Goal: Check status: Check status

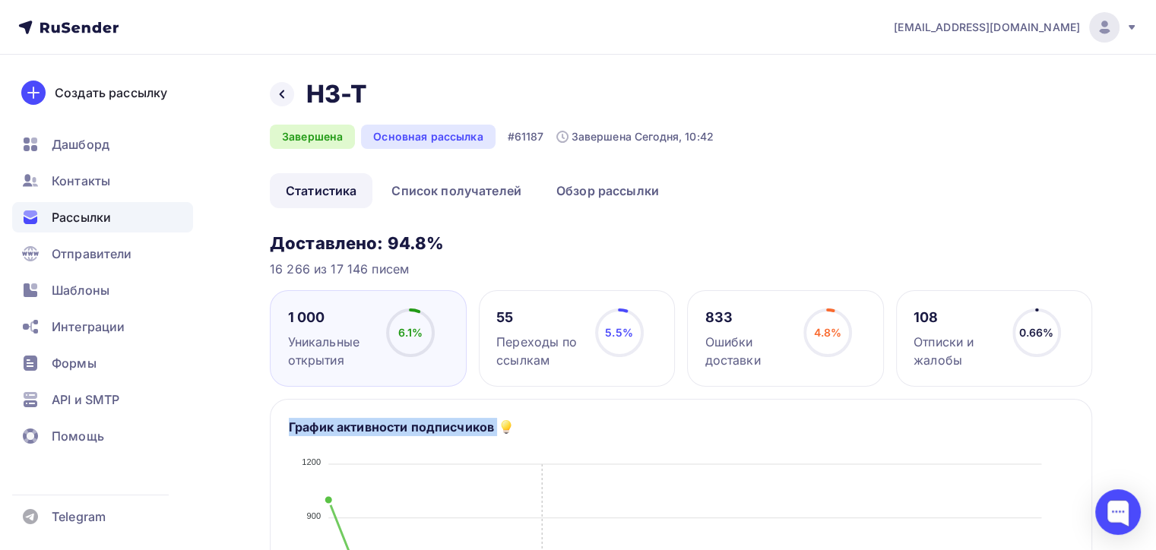
scroll to position [11, 0]
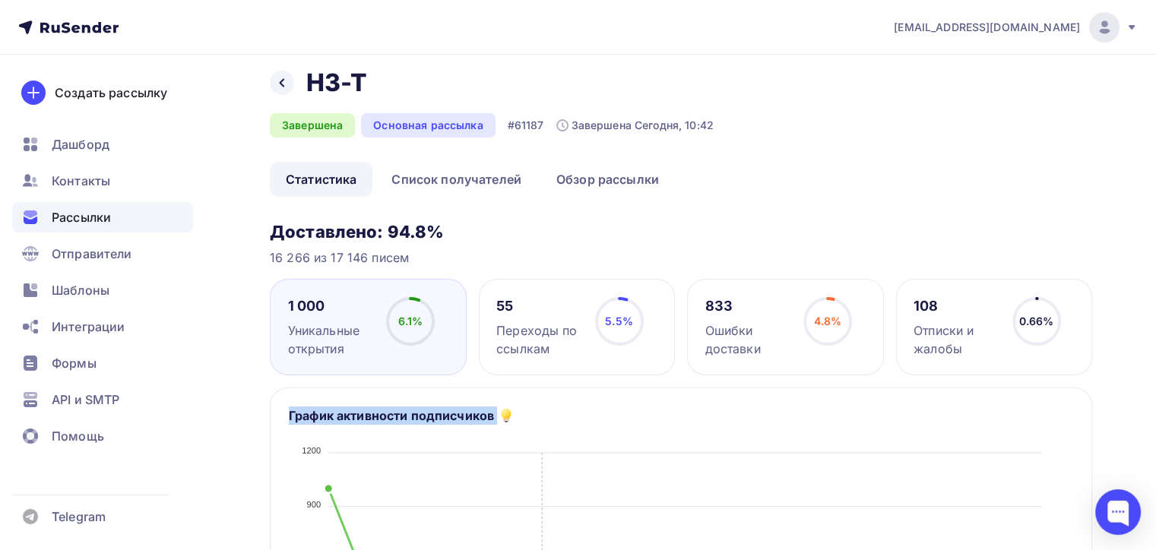
drag, startPoint x: 1071, startPoint y: 311, endPoint x: 557, endPoint y: 382, distance: 519.4
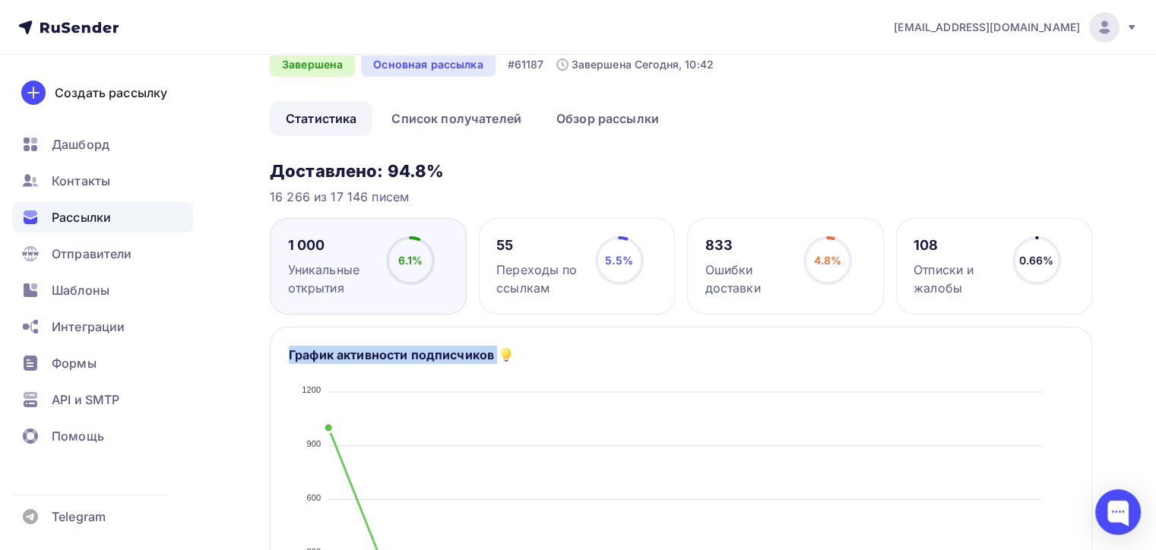
scroll to position [0, 0]
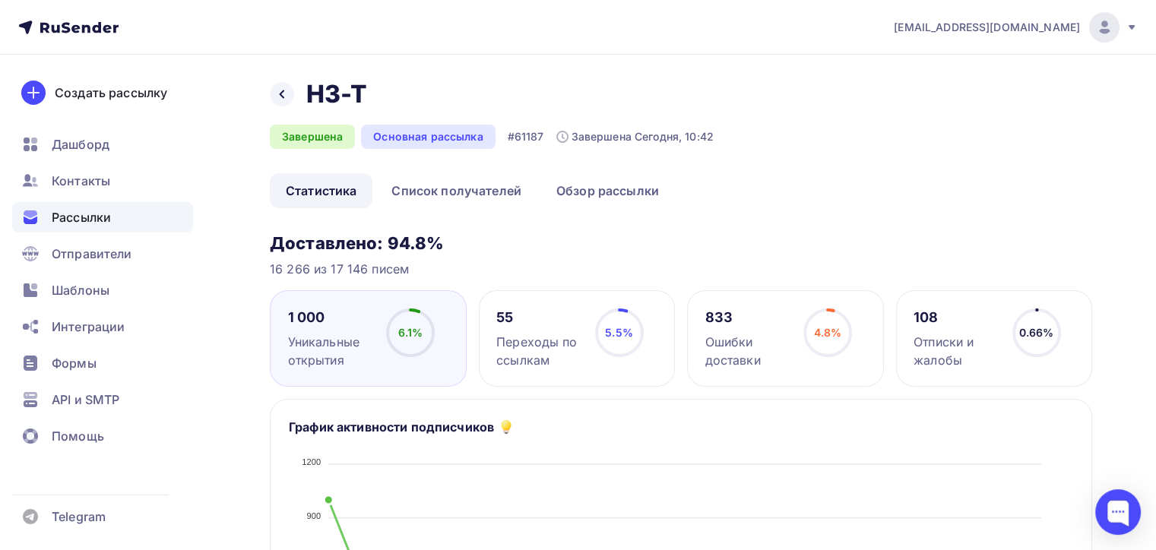
click at [295, 104] on div "Назад H3-T H3-T" at bounding box center [492, 94] width 444 height 30
click at [291, 90] on div at bounding box center [282, 94] width 24 height 24
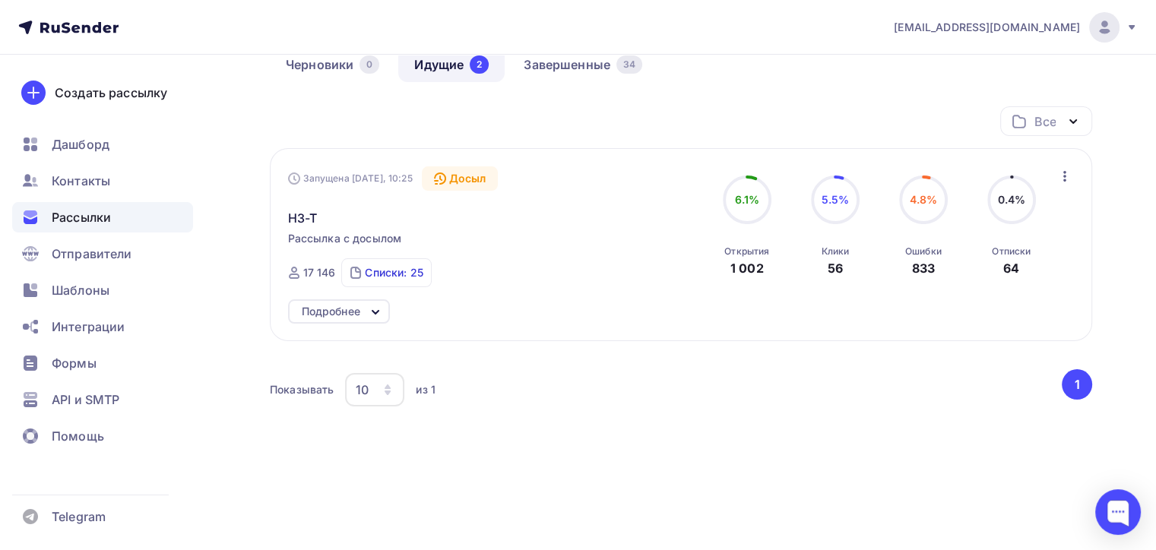
scroll to position [97, 0]
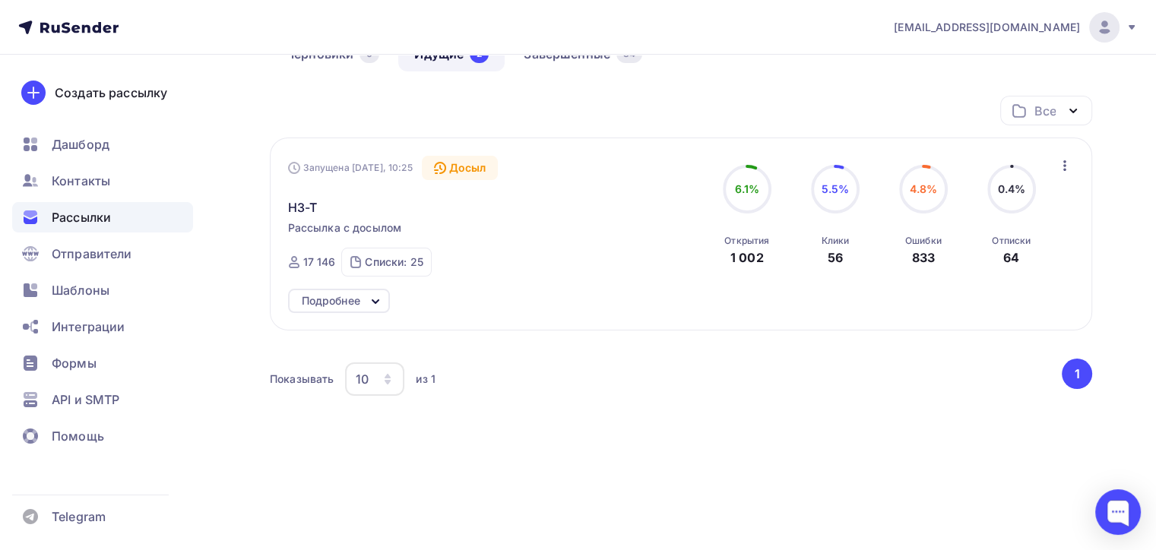
click at [1069, 373] on button "1" at bounding box center [1077, 374] width 30 height 30
